Goal: Task Accomplishment & Management: Complete application form

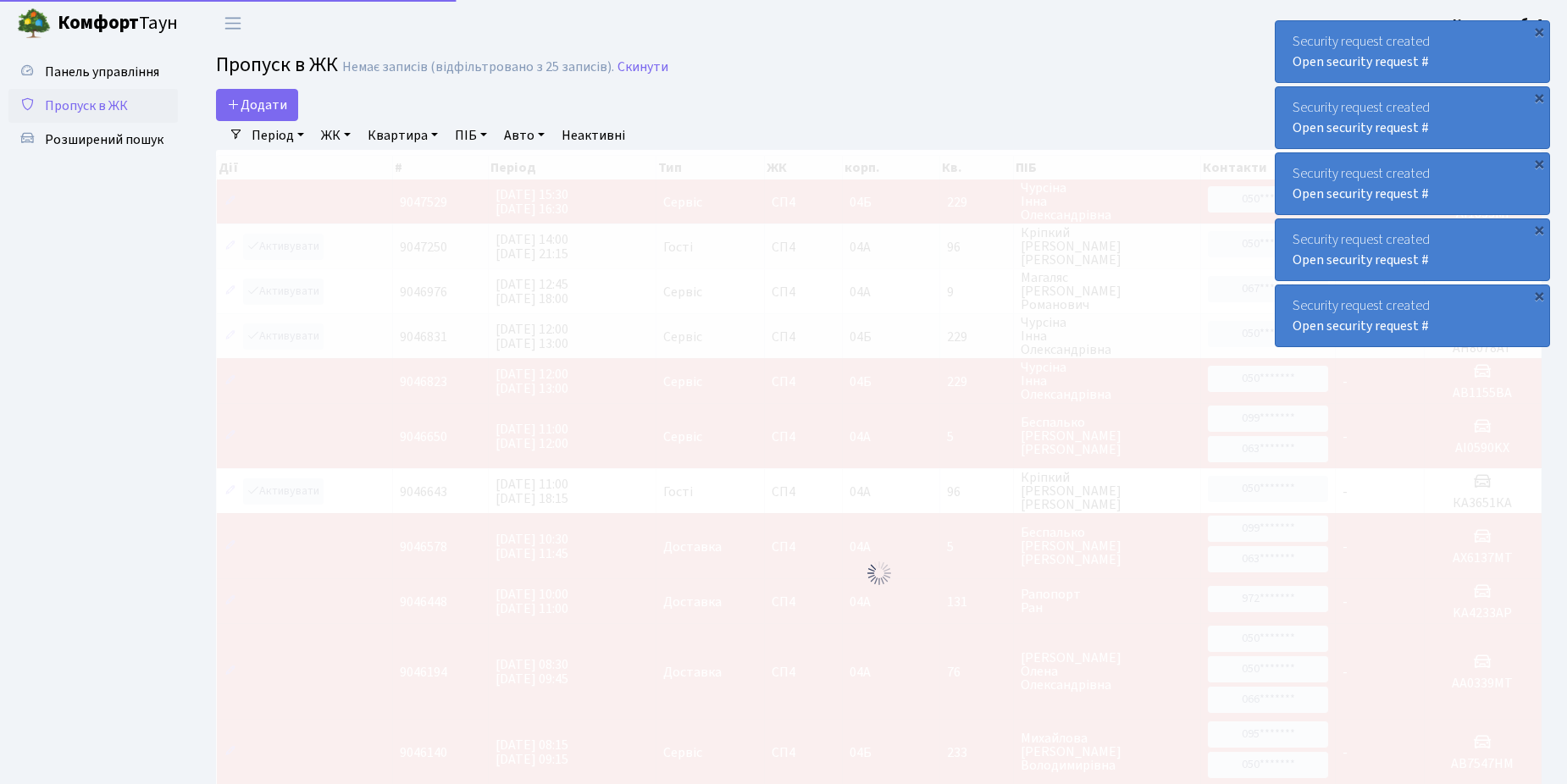
select select "25"
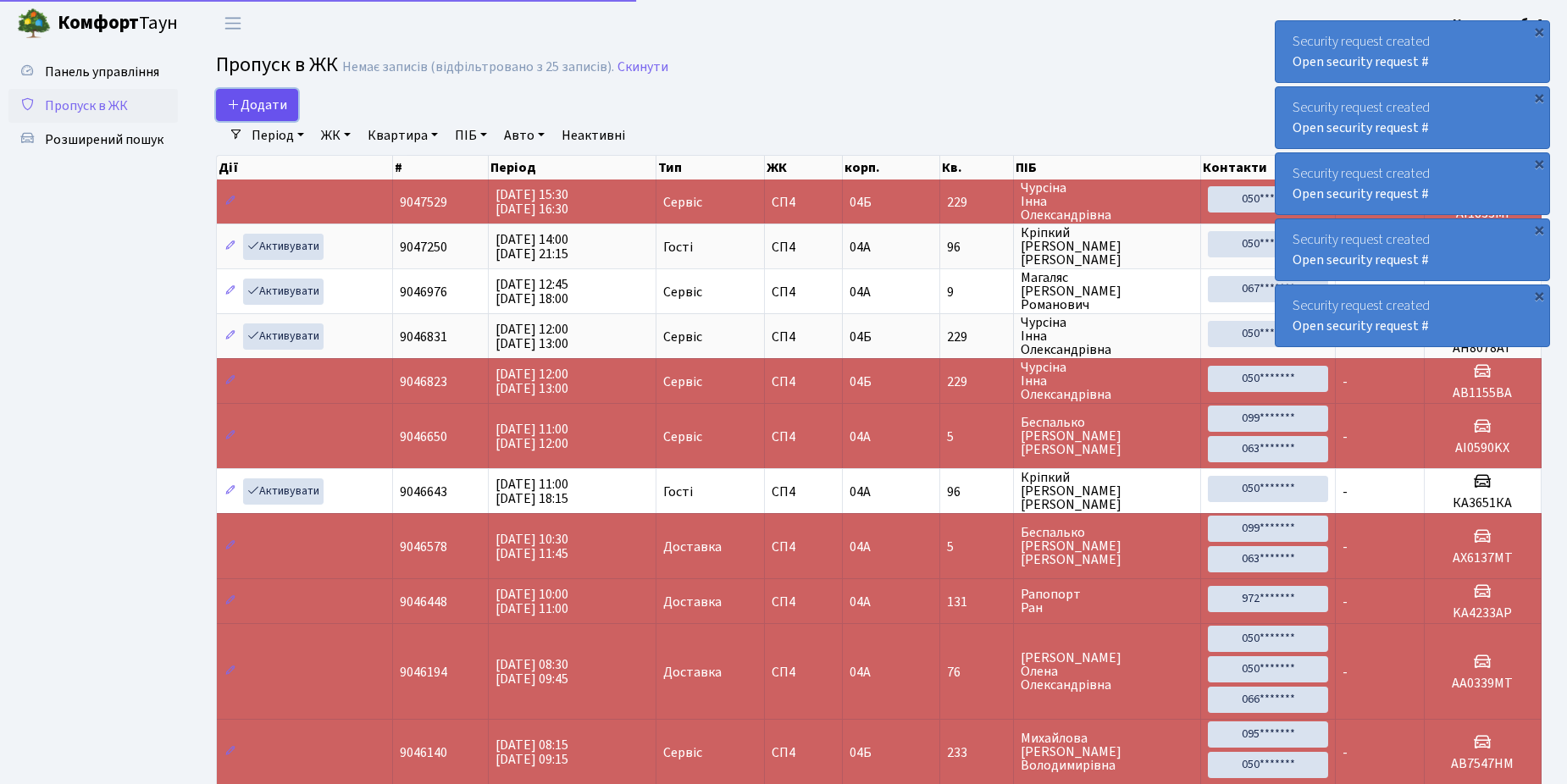
click at [279, 109] on span "Додати" at bounding box center [256, 105] width 60 height 18
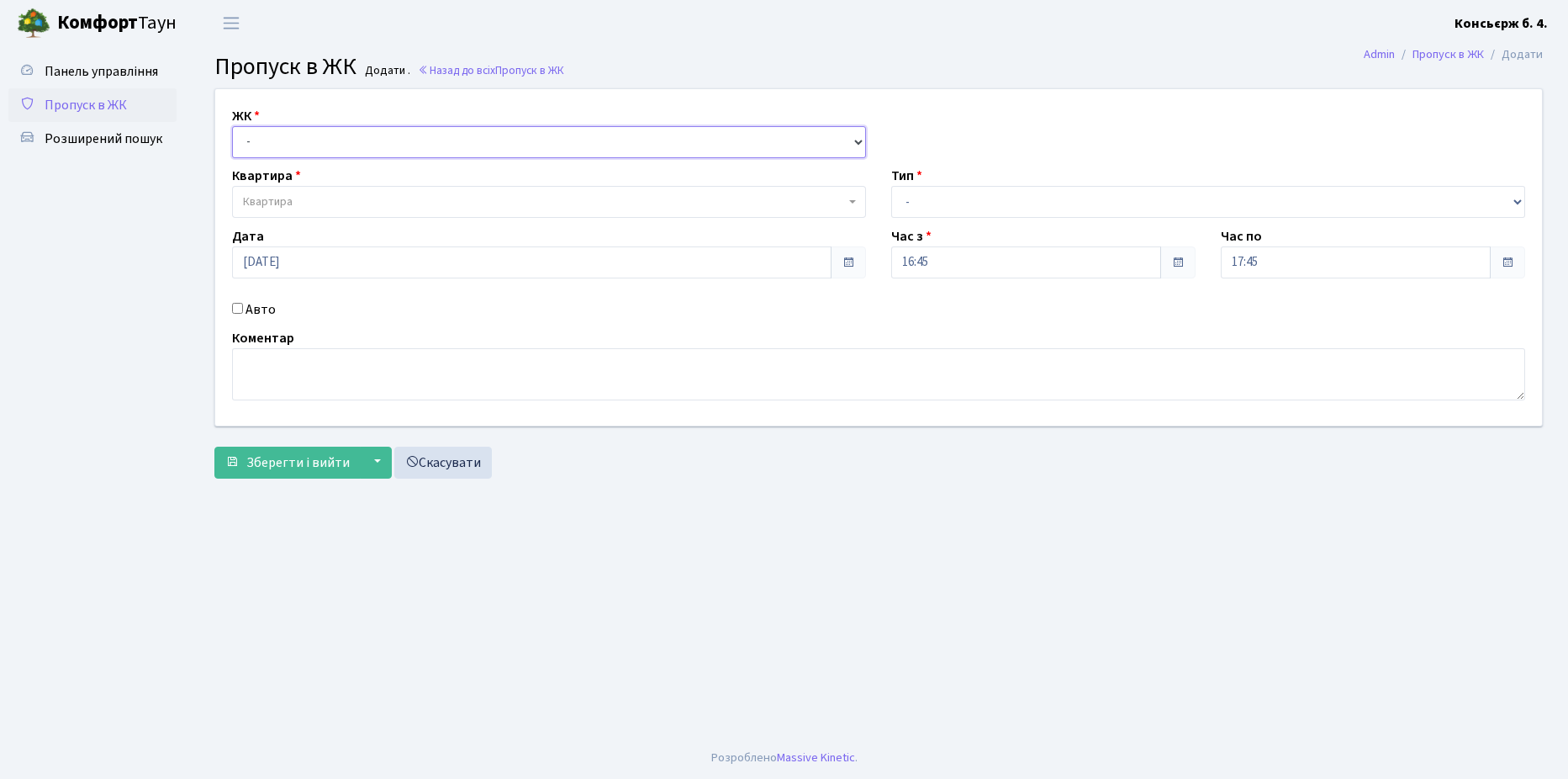
click at [314, 128] on select "- [STREET_ADDRESS]" at bounding box center [549, 142] width 634 height 32
select select "325"
click at [232, 126] on select "- [STREET_ADDRESS]" at bounding box center [549, 142] width 634 height 32
select select
click at [306, 203] on span "Квартира" at bounding box center [544, 201] width 602 height 16
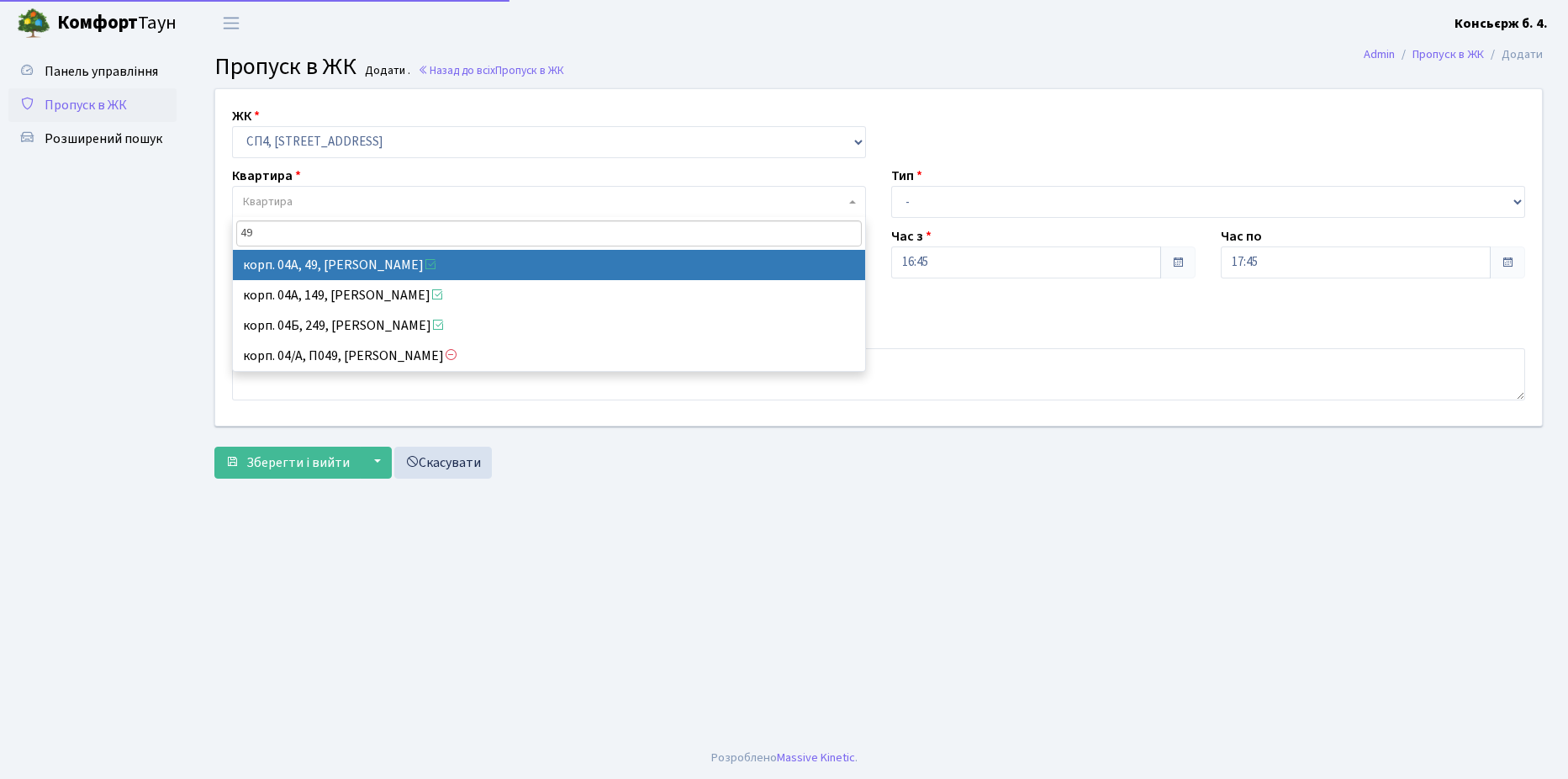
type input "49"
select select "21077"
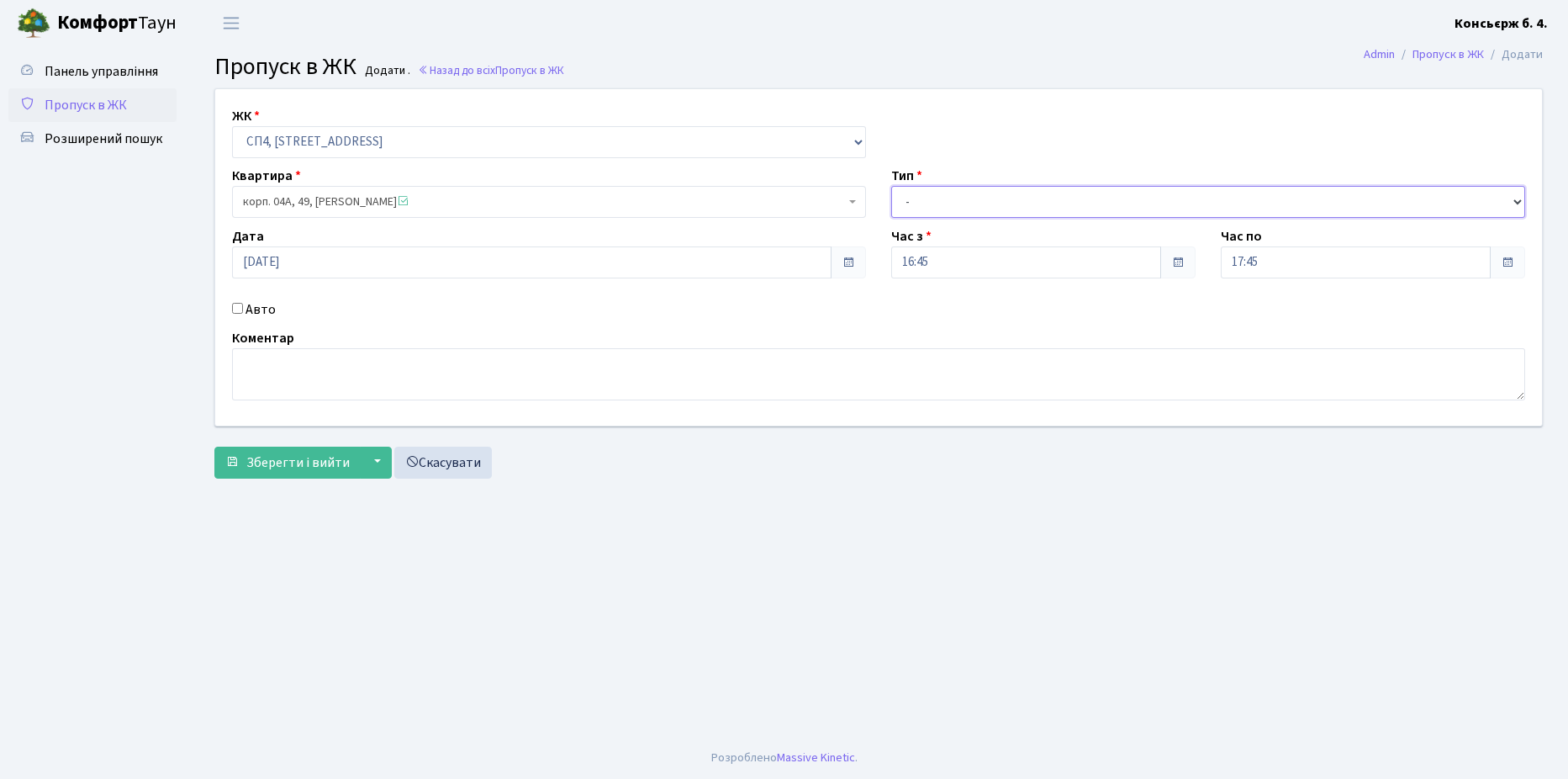
click at [903, 197] on select "- Доставка Таксі Гості Сервіс" at bounding box center [1208, 201] width 634 height 32
select select "1"
click at [891, 186] on select "- Доставка Таксі Гості Сервіс" at bounding box center [1208, 201] width 634 height 32
click at [235, 307] on input "Авто" at bounding box center [238, 308] width 11 height 11
checkbox input "true"
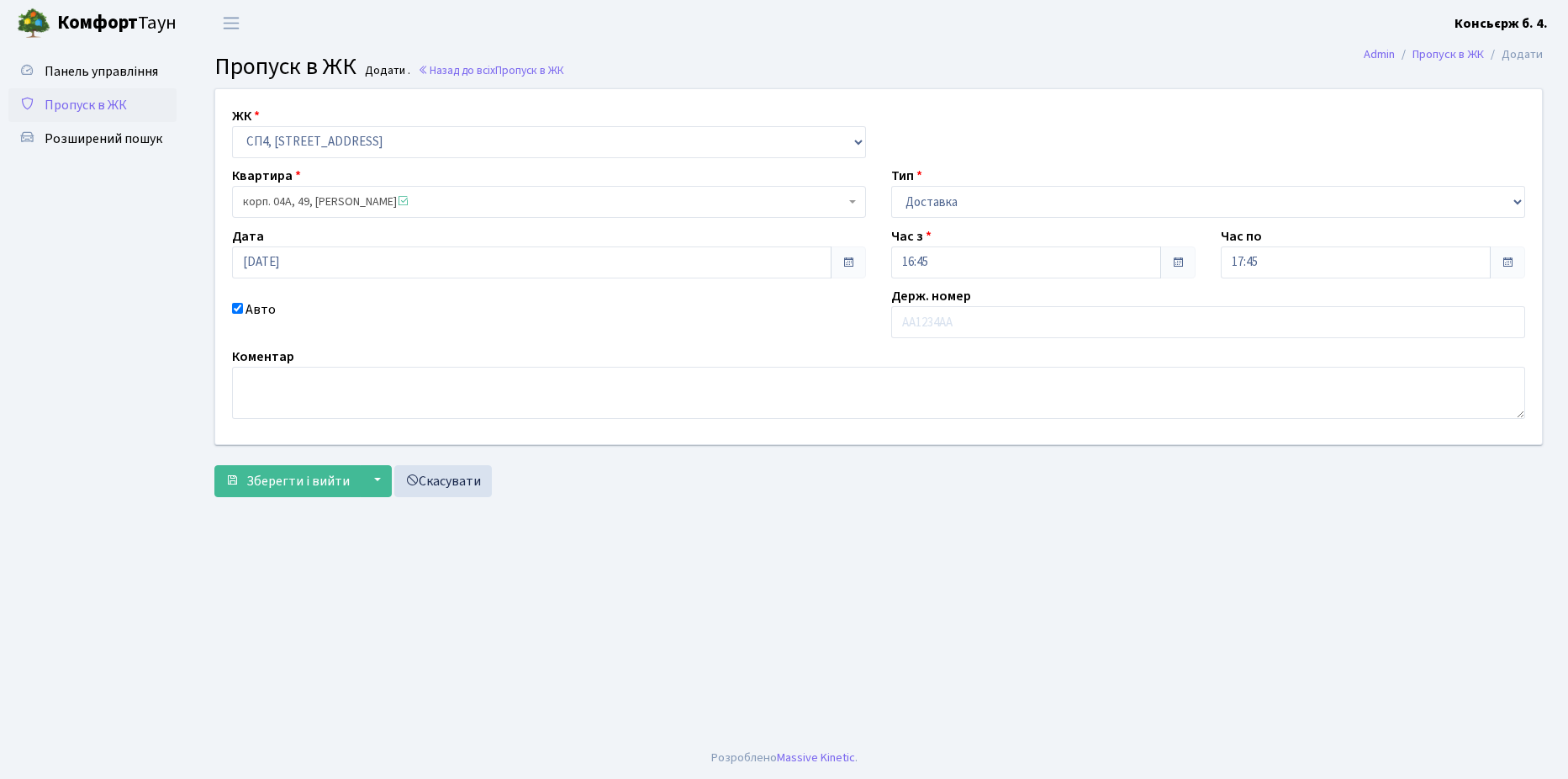
drag, startPoint x: 235, startPoint y: 306, endPoint x: 348, endPoint y: 339, distance: 117.7
click at [348, 339] on div "Авто" at bounding box center [549, 319] width 660 height 38
click at [1017, 318] on input "text" at bounding box center [1208, 322] width 634 height 32
type input "KA2839II"
click at [360, 474] on button "▼" at bounding box center [375, 481] width 32 height 32
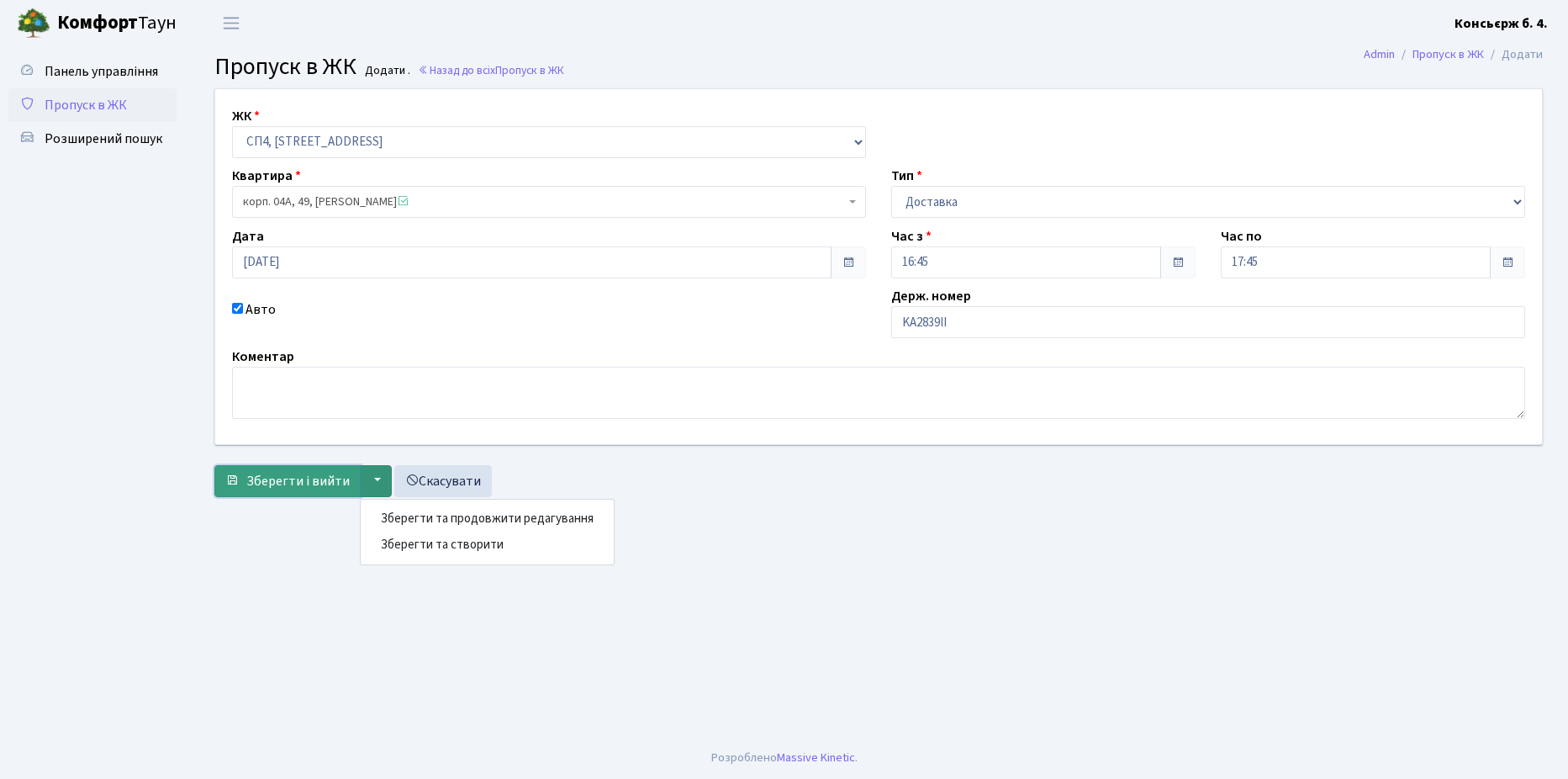
click at [306, 473] on span "Зберегти і вийти" at bounding box center [297, 481] width 103 height 18
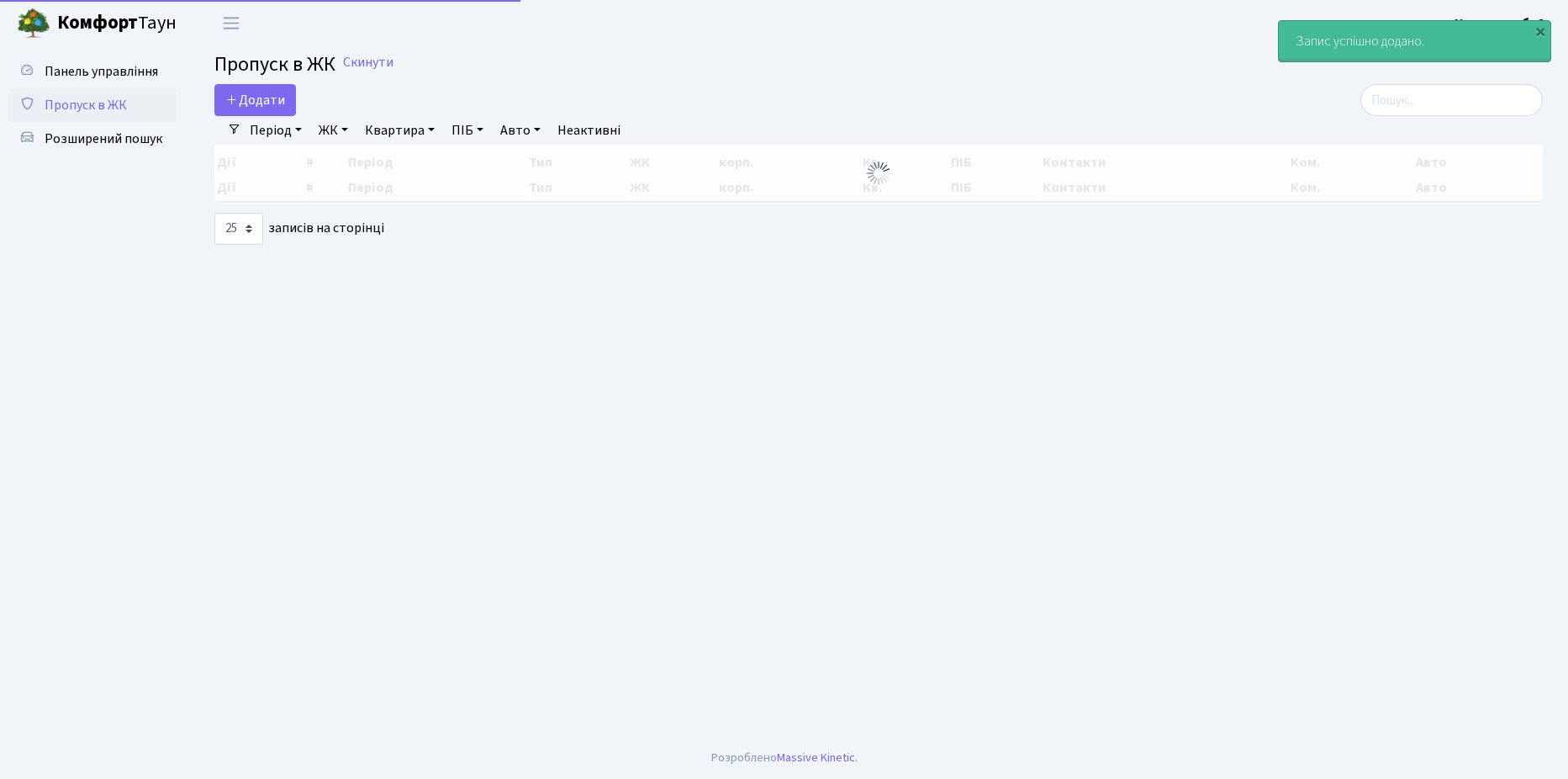
select select "25"
